Goal: Information Seeking & Learning: Understand process/instructions

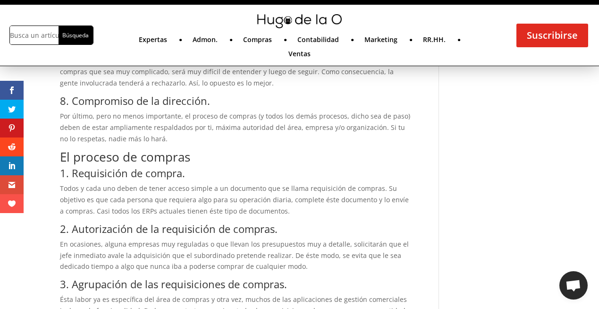
scroll to position [821, 0]
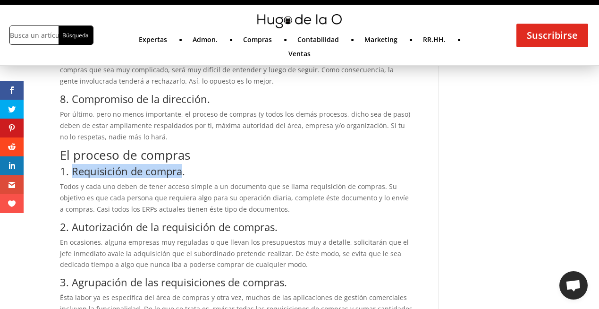
drag, startPoint x: 72, startPoint y: 171, endPoint x: 180, endPoint y: 174, distance: 108.2
click at [180, 174] on h3 "1. Requisición de compra." at bounding box center [236, 173] width 353 height 15
copy h3 "Requisición de compra"
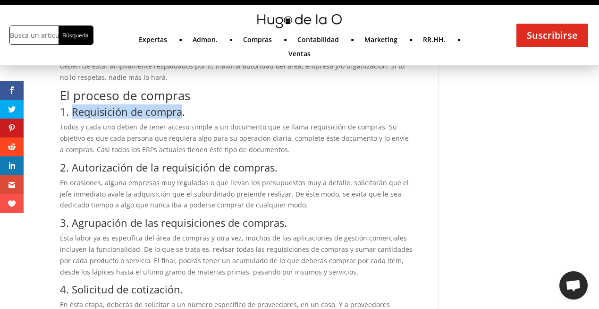
scroll to position [882, 0]
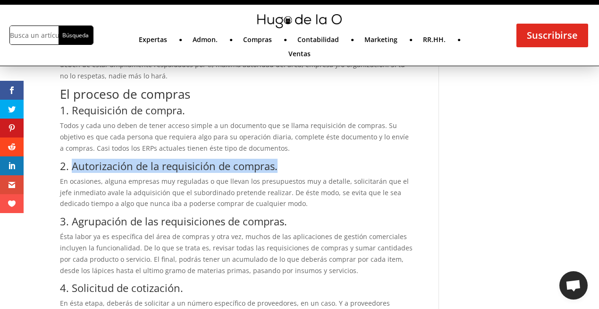
drag, startPoint x: 71, startPoint y: 167, endPoint x: 274, endPoint y: 172, distance: 202.7
click at [274, 172] on h3 "2. Autorización de la requisición de compras." at bounding box center [236, 168] width 353 height 15
copy h3 "Autorización de la requisición de compras"
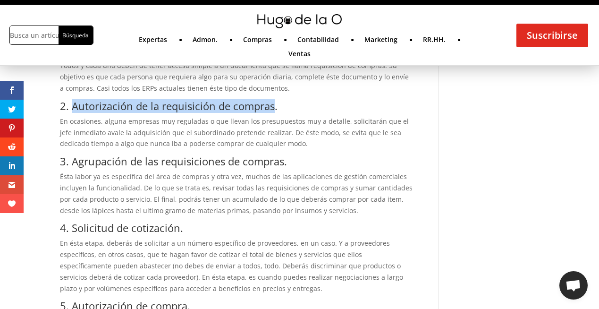
scroll to position [944, 0]
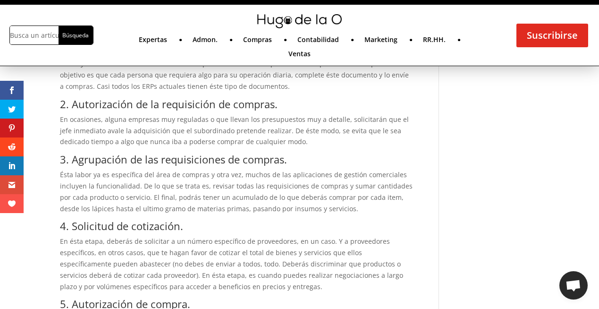
click at [88, 162] on h3 "3. Agrupación de las requisiciones de compras." at bounding box center [236, 161] width 353 height 15
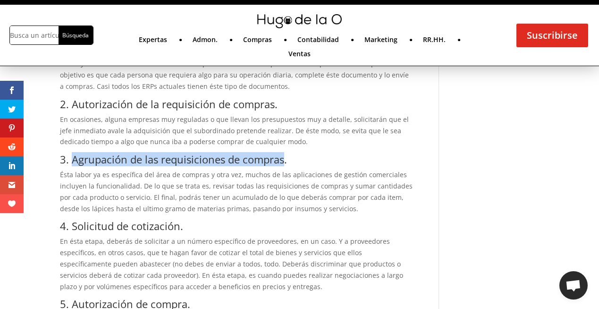
drag, startPoint x: 74, startPoint y: 161, endPoint x: 283, endPoint y: 158, distance: 209.7
click at [283, 158] on h3 "3. Agrupación de las requisiciones de compras." at bounding box center [236, 161] width 353 height 15
copy h3 "Agrupación de las requisiciones de compras"
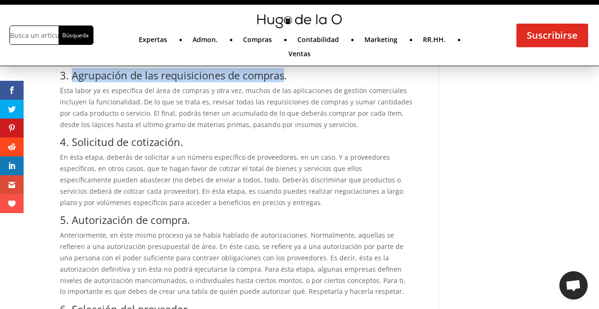
scroll to position [1030, 0]
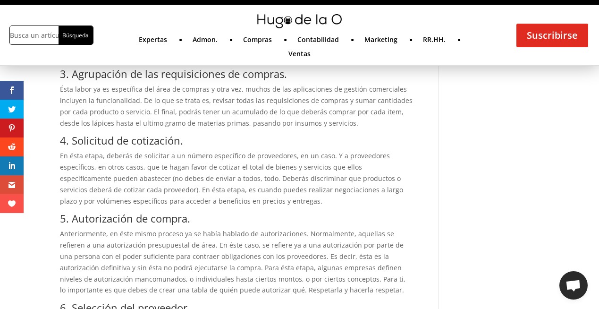
click at [103, 145] on h3 "4. Solicitud de cotización." at bounding box center [236, 142] width 353 height 15
drag, startPoint x: 71, startPoint y: 143, endPoint x: 176, endPoint y: 136, distance: 105.6
click at [176, 136] on h3 "4. Solicitud de cotización." at bounding box center [236, 142] width 353 height 15
copy h3 "Solicitud de cotización"
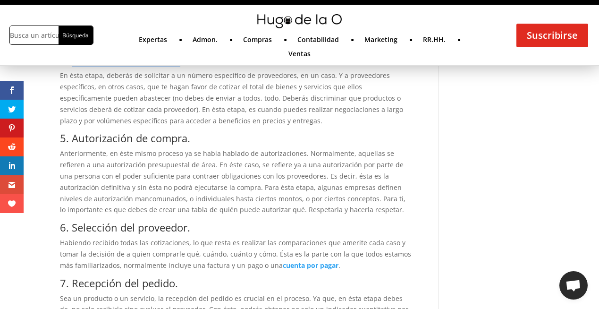
scroll to position [1111, 0]
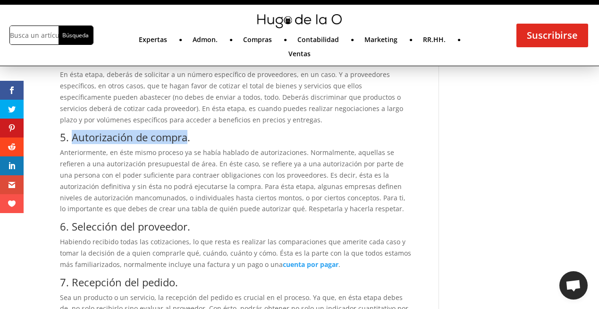
drag, startPoint x: 73, startPoint y: 137, endPoint x: 186, endPoint y: 134, distance: 113.4
click at [186, 134] on h3 "5. Autorización de compra." at bounding box center [236, 139] width 353 height 15
copy h3 "Autorización de compra"
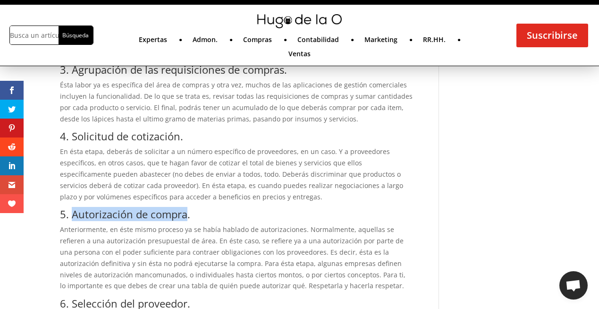
scroll to position [1028, 0]
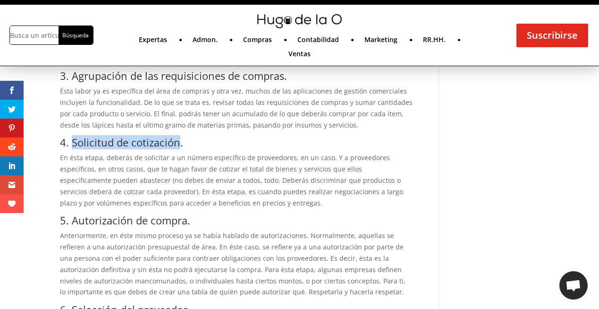
drag, startPoint x: 73, startPoint y: 143, endPoint x: 178, endPoint y: 139, distance: 104.4
click at [178, 139] on h3 "4. Solicitud de cotización." at bounding box center [236, 144] width 353 height 15
copy h3 "Solicitud de cotización"
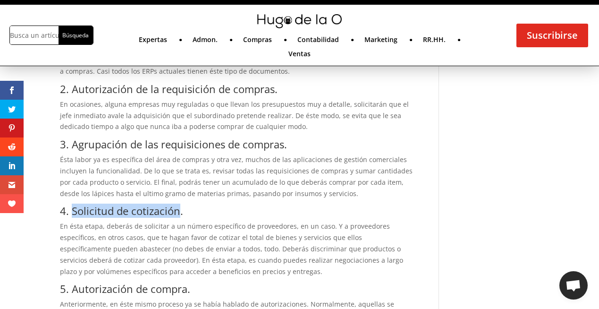
scroll to position [958, 0]
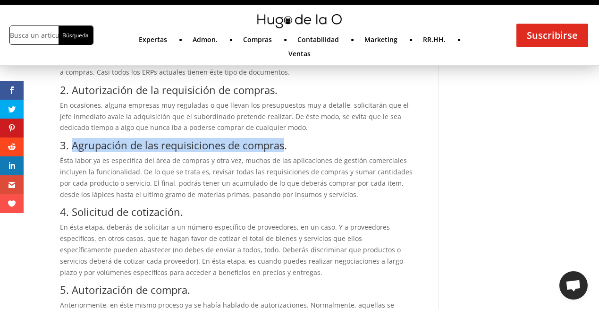
drag, startPoint x: 70, startPoint y: 144, endPoint x: 282, endPoint y: 140, distance: 212.1
click at [282, 140] on h3 "3. Agrupación de las requisiciones de compras." at bounding box center [236, 147] width 353 height 15
copy h3 "Agrupación de las requisiciones de compras"
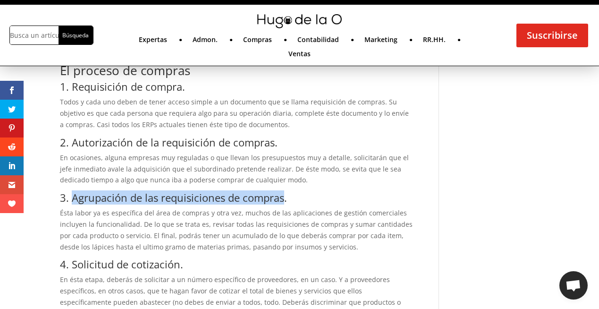
scroll to position [896, 0]
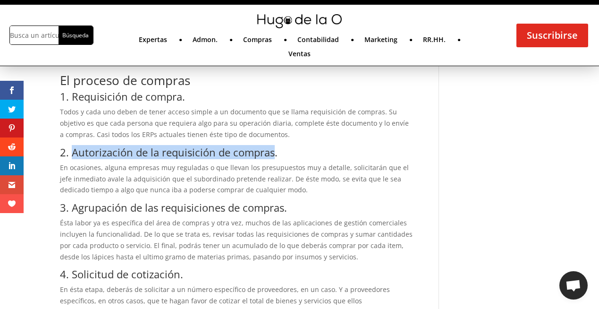
drag, startPoint x: 73, startPoint y: 150, endPoint x: 273, endPoint y: 153, distance: 199.8
click at [273, 153] on h3 "2. Autorización de la requisición de compras." at bounding box center [236, 154] width 353 height 15
copy h3 "Autorización de la requisición de compras"
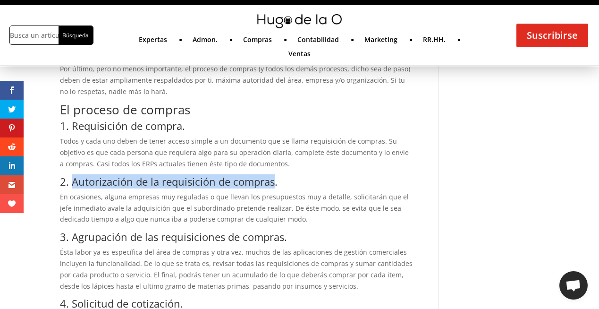
scroll to position [867, 0]
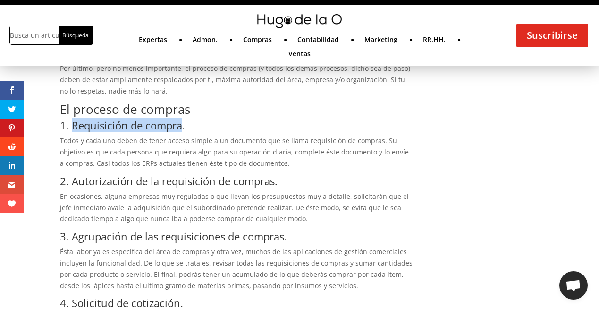
drag, startPoint x: 71, startPoint y: 125, endPoint x: 180, endPoint y: 120, distance: 108.7
click at [180, 120] on h3 "1. Requisición de compra." at bounding box center [236, 127] width 353 height 15
copy h3 "Requisición de compra"
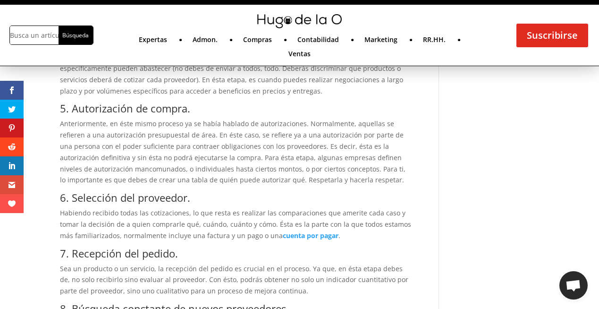
scroll to position [1155, 0]
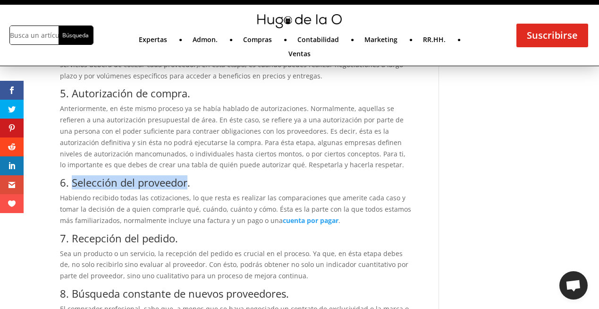
drag, startPoint x: 70, startPoint y: 183, endPoint x: 187, endPoint y: 179, distance: 116.2
click at [187, 179] on h3 "6. Selección del proveedor." at bounding box center [236, 184] width 353 height 15
copy h3 "Selección del proveedor"
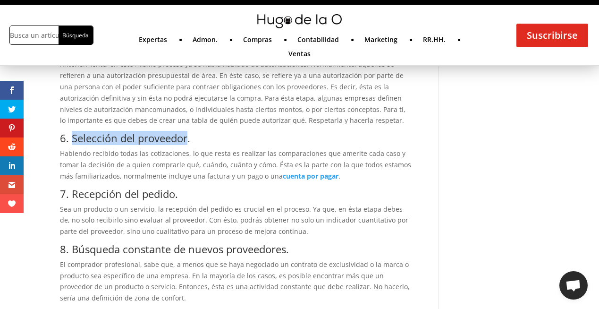
scroll to position [1200, 0]
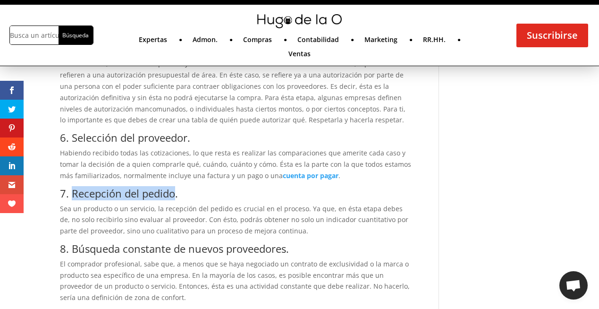
drag, startPoint x: 72, startPoint y: 193, endPoint x: 175, endPoint y: 193, distance: 103.0
click at [175, 193] on h3 "7. Recepción del pedido." at bounding box center [236, 195] width 353 height 15
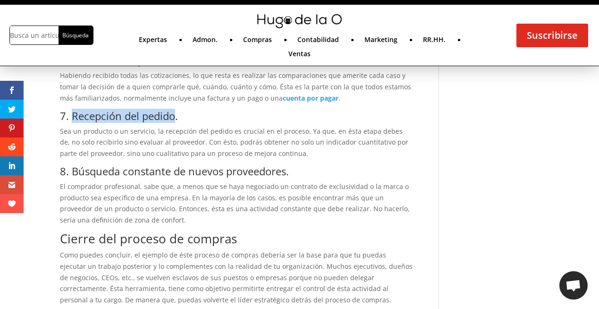
scroll to position [1278, 0]
click at [92, 174] on h3 "8. Búsqueda constante de nuevos proveedores." at bounding box center [236, 172] width 353 height 15
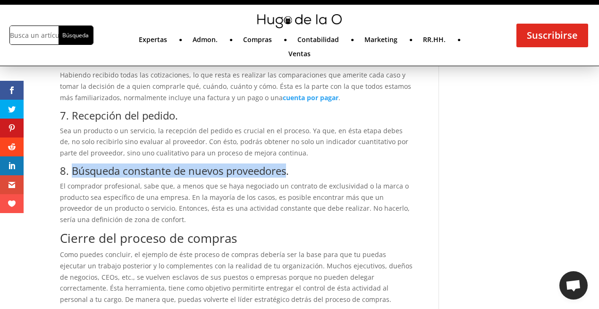
drag, startPoint x: 71, startPoint y: 171, endPoint x: 286, endPoint y: 170, distance: 214.9
click at [286, 170] on h3 "8. Búsqueda constante de nuevos proveedores." at bounding box center [236, 172] width 353 height 15
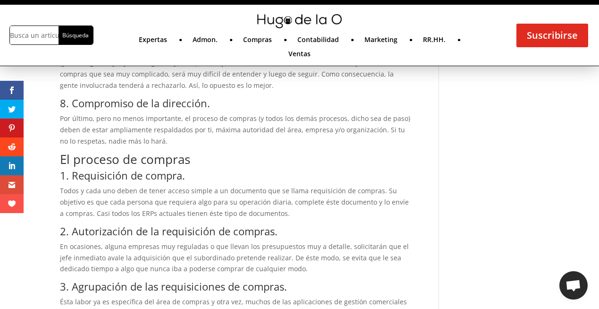
scroll to position [820, 0]
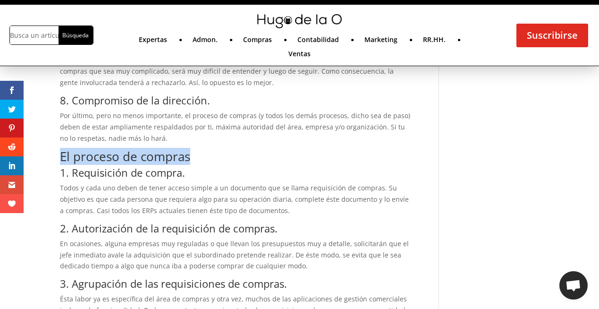
drag, startPoint x: 60, startPoint y: 155, endPoint x: 189, endPoint y: 152, distance: 129.0
click at [189, 152] on h2 "El proceso de compras" at bounding box center [236, 158] width 353 height 17
